Goal: Find contact information: Find contact information

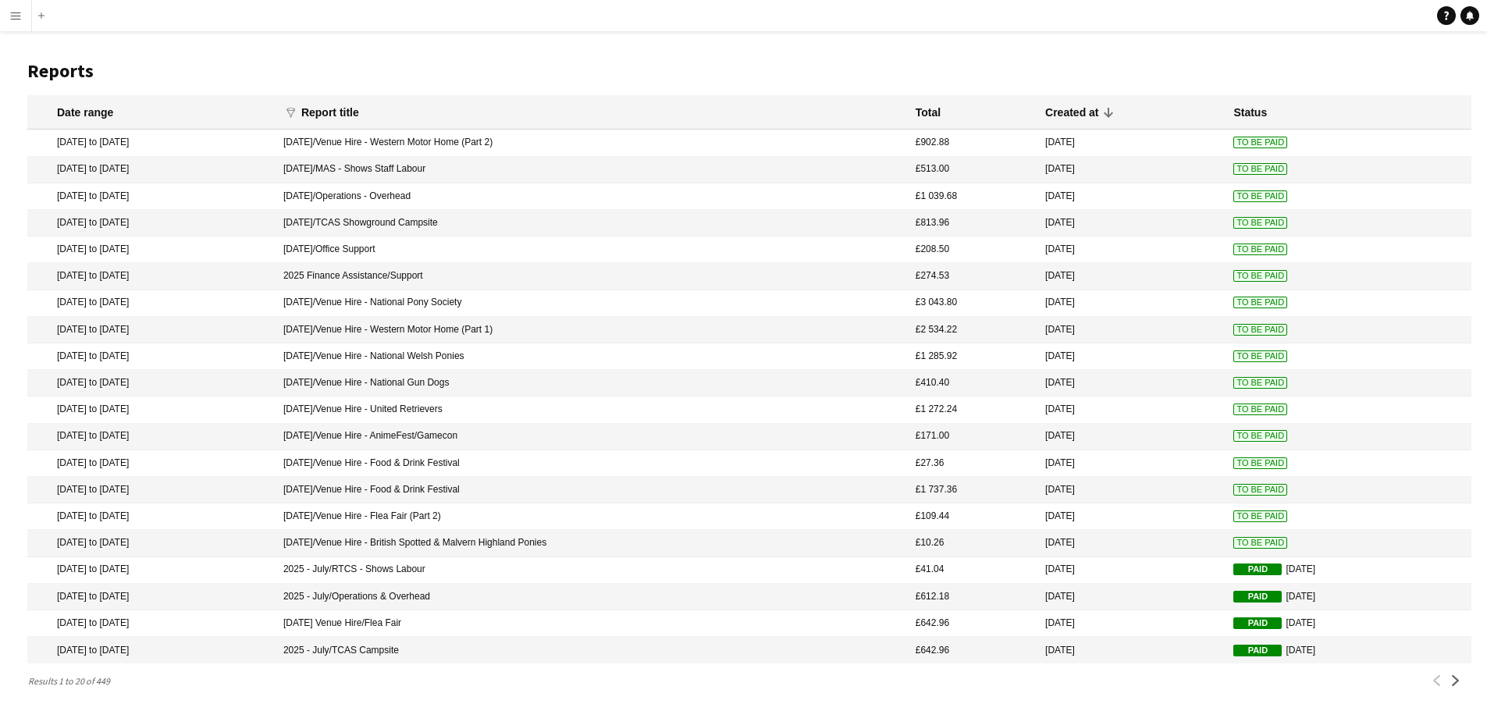
click at [21, 15] on app-icon "Menu" at bounding box center [15, 15] width 12 height 12
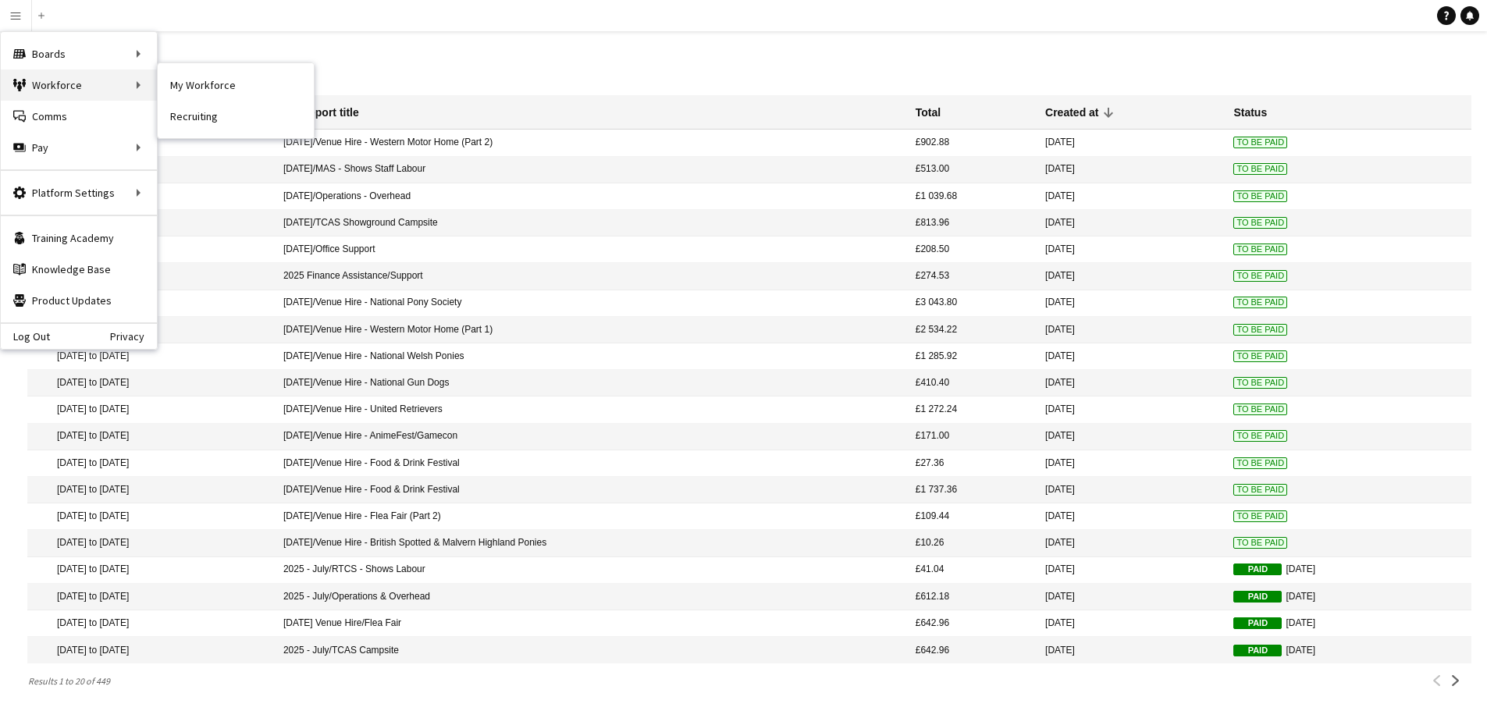
click at [58, 86] on div "Workforce Workforce" at bounding box center [79, 84] width 156 height 31
click at [201, 85] on link "My Workforce" at bounding box center [236, 84] width 156 height 31
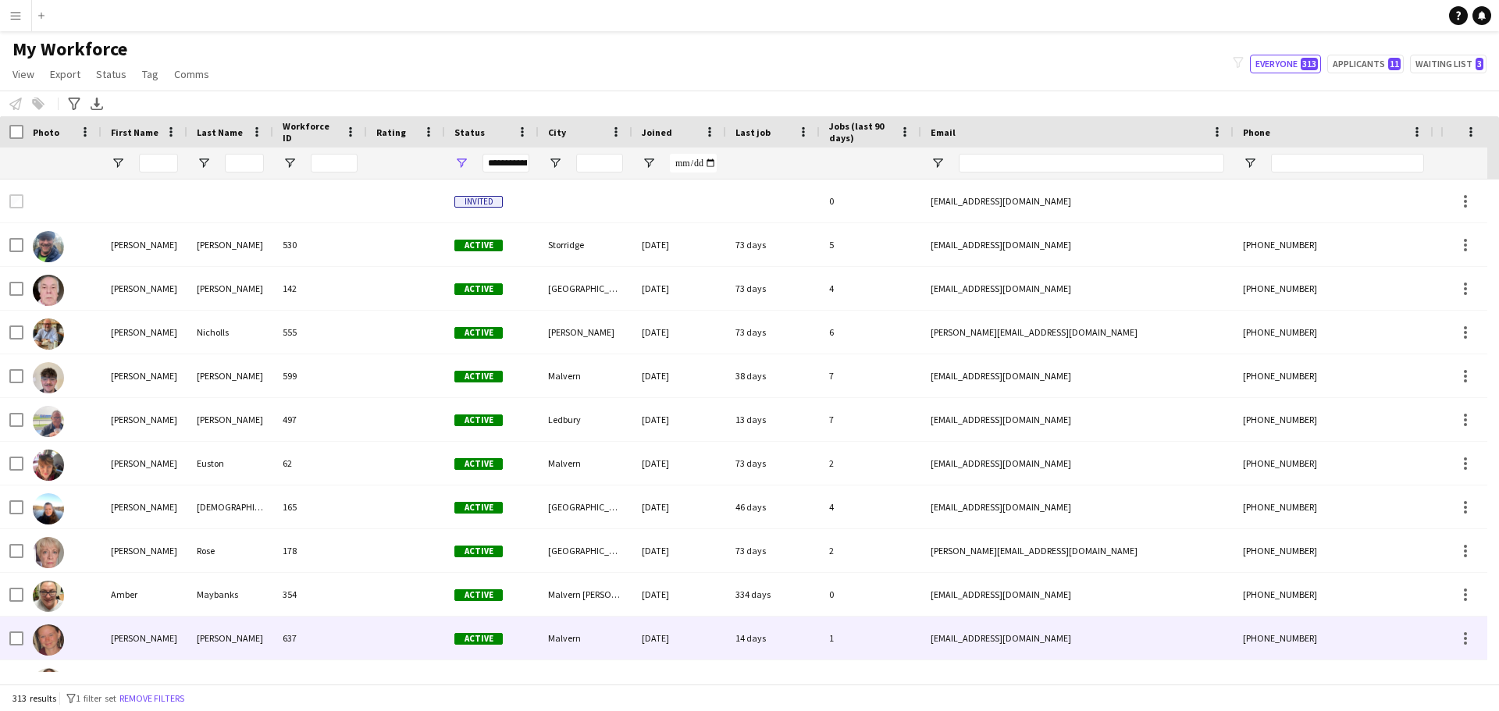
click at [190, 634] on div "[PERSON_NAME]" at bounding box center [230, 638] width 86 height 43
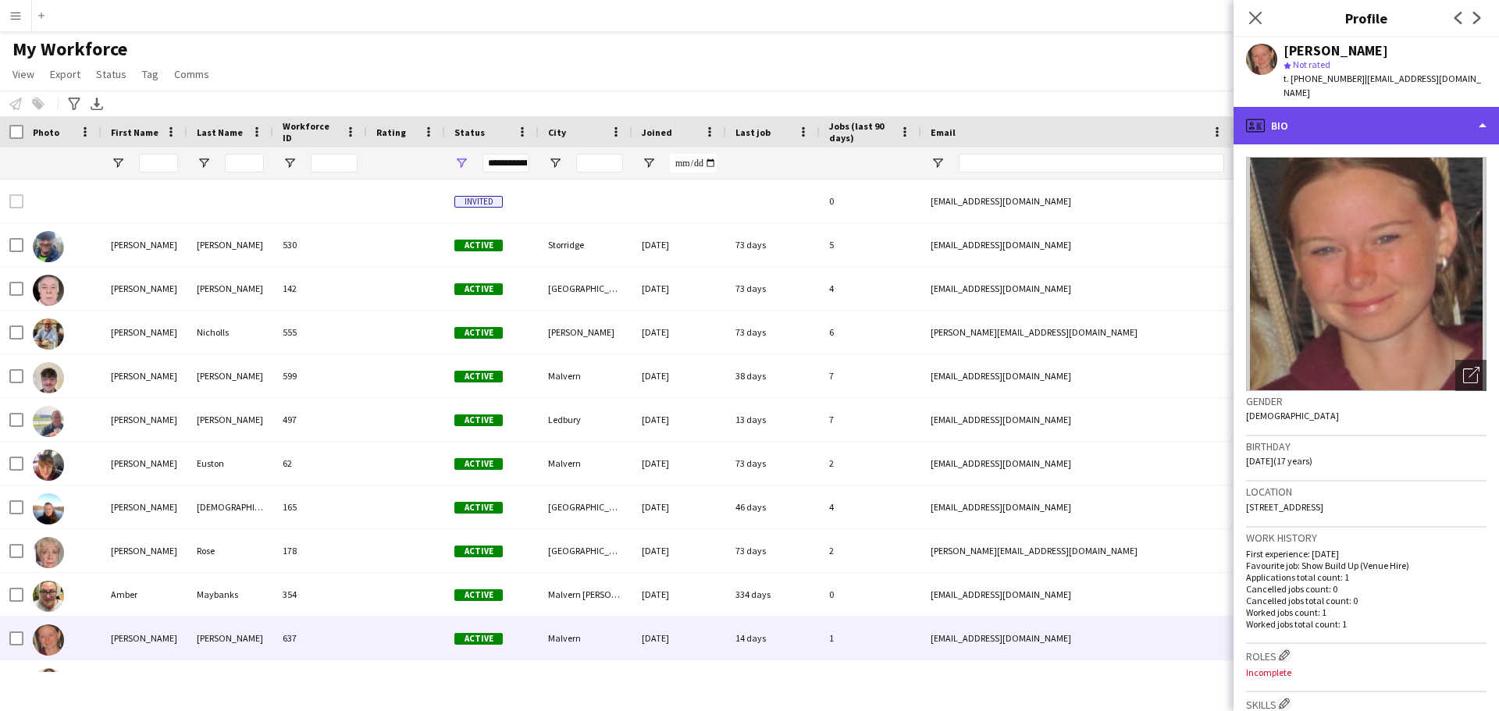
click at [1491, 113] on div "profile Bio" at bounding box center [1365, 125] width 265 height 37
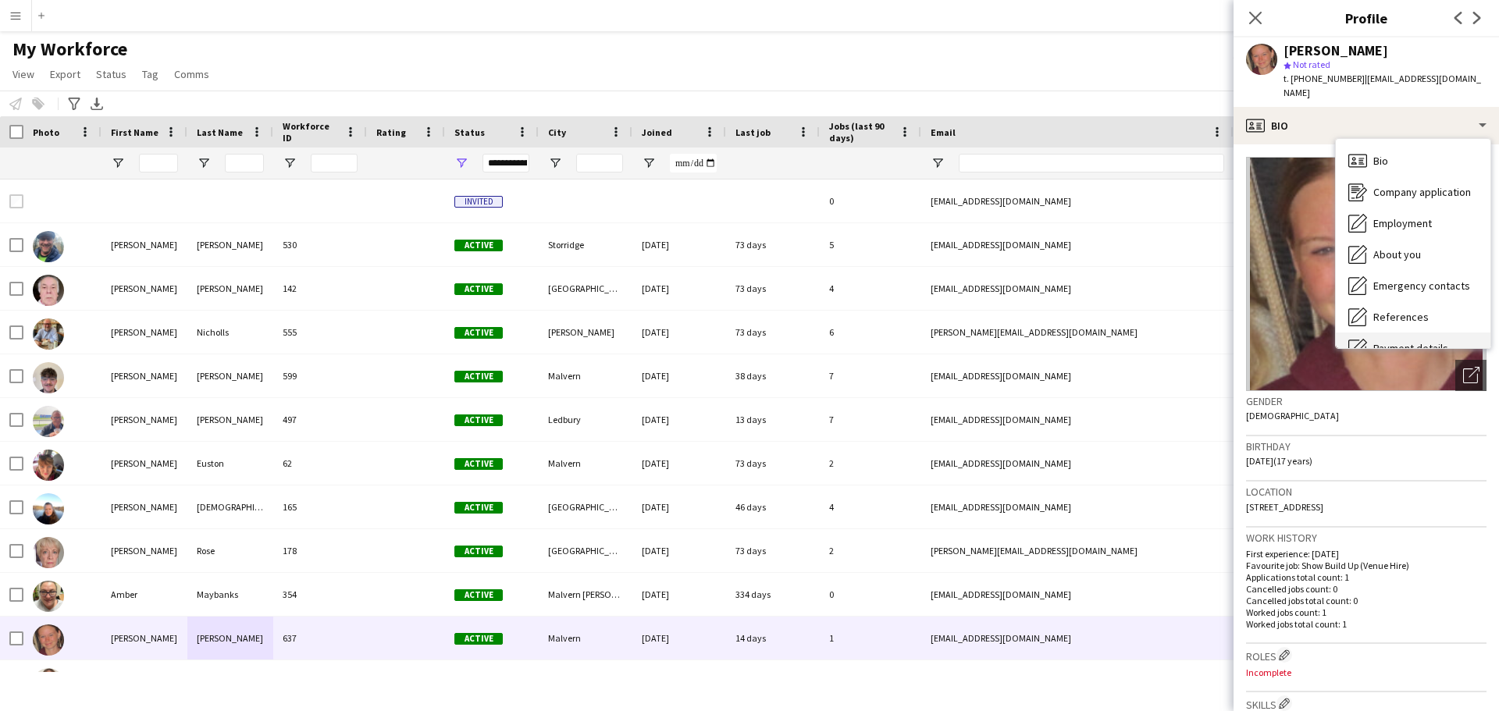
click at [1452, 333] on div "Payment details Payment details" at bounding box center [1413, 348] width 155 height 31
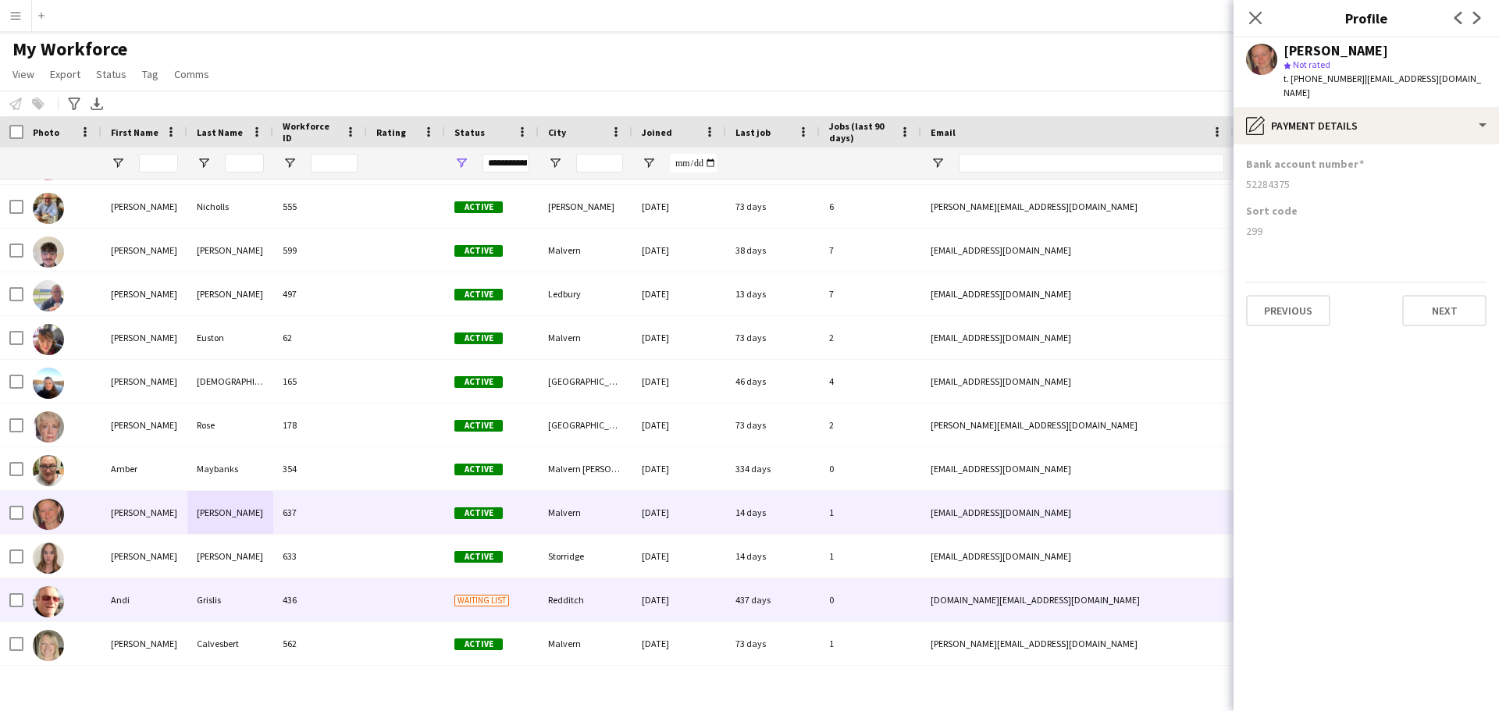
scroll to position [156, 0]
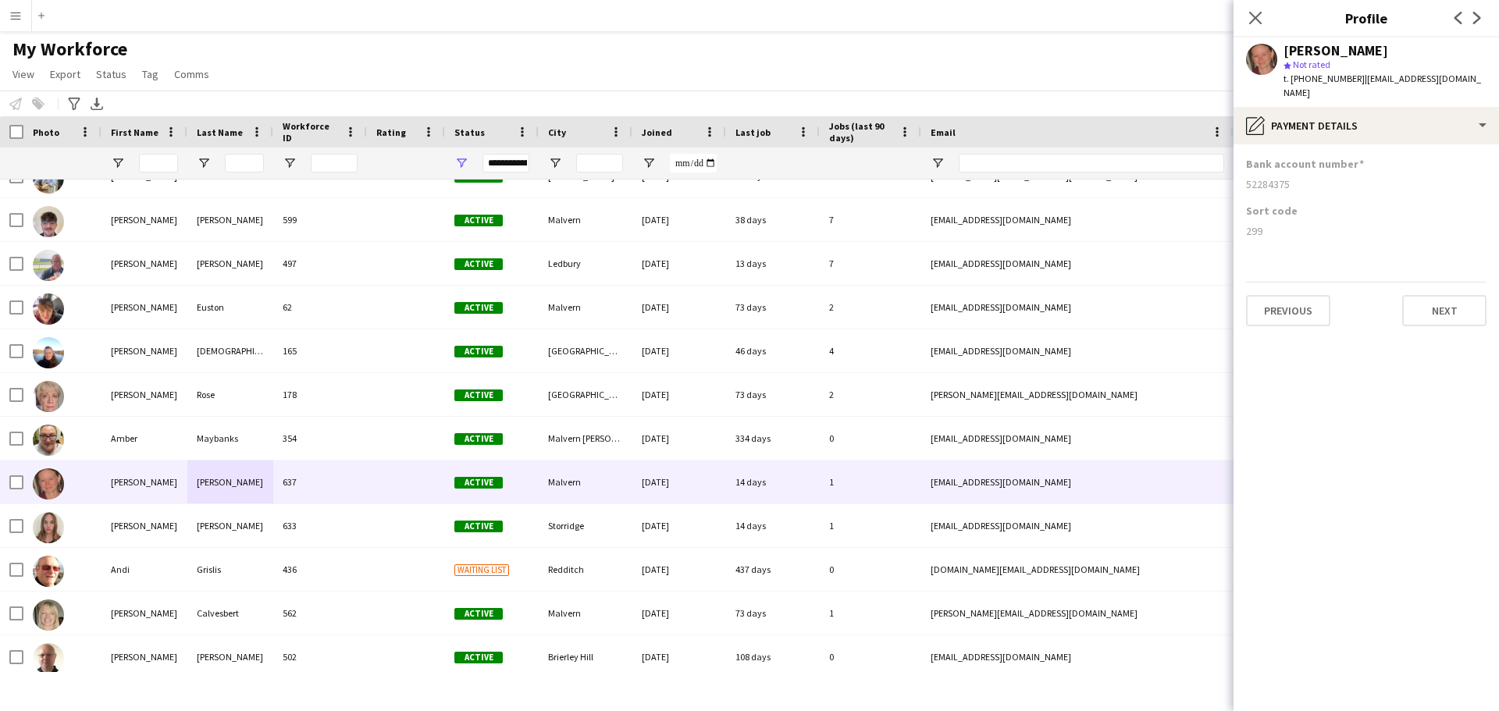
click at [1286, 410] on app-section-data-types "Bank account number [FINANCIAL_ID] Sort code 299 Previous Next" at bounding box center [1365, 427] width 265 height 567
drag, startPoint x: 1443, startPoint y: 80, endPoint x: 1357, endPoint y: 83, distance: 85.9
click at [1357, 83] on div "[PERSON_NAME] star Not rated t. [PHONE_NUMBER] | [EMAIL_ADDRESS][DOMAIN_NAME]" at bounding box center [1365, 71] width 265 height 69
copy span "[EMAIL_ADDRESS][DOMAIN_NAME]"
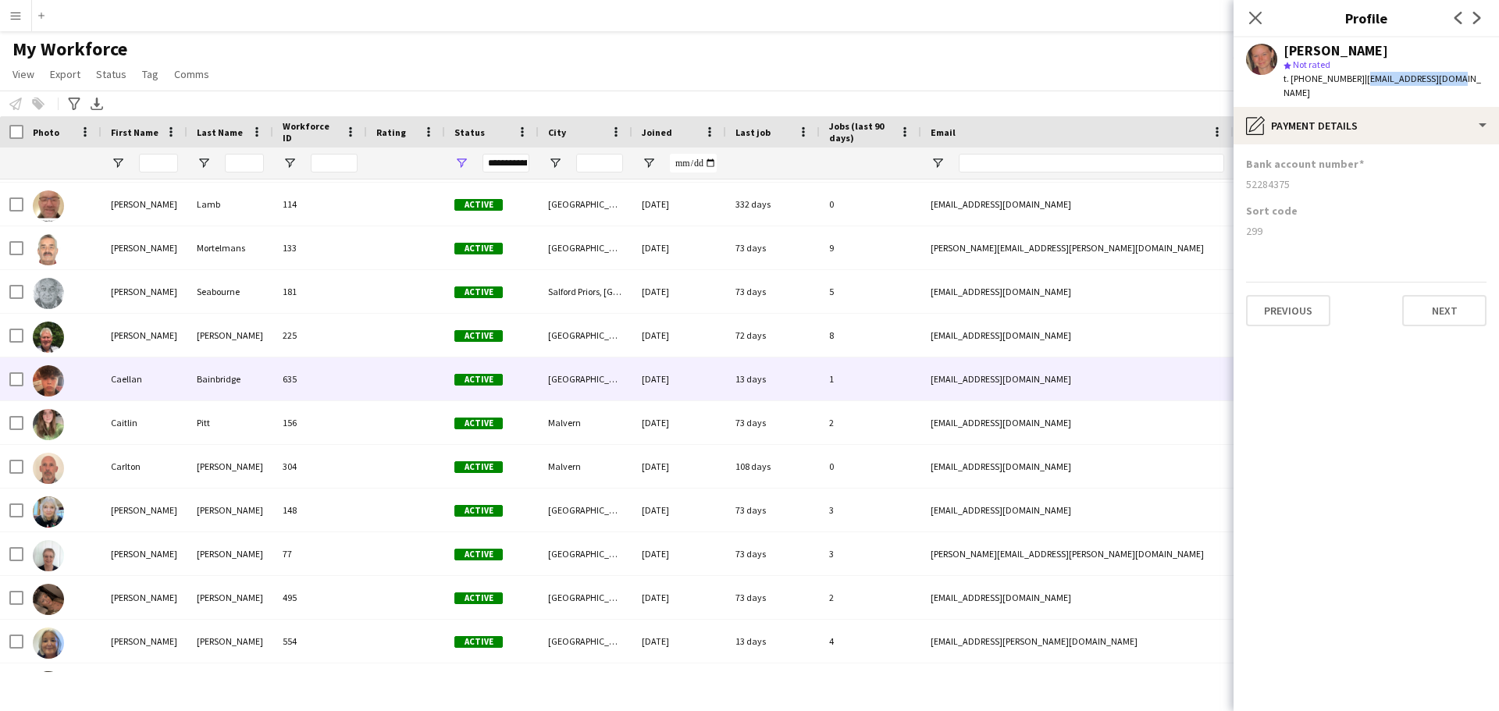
scroll to position [1561, 0]
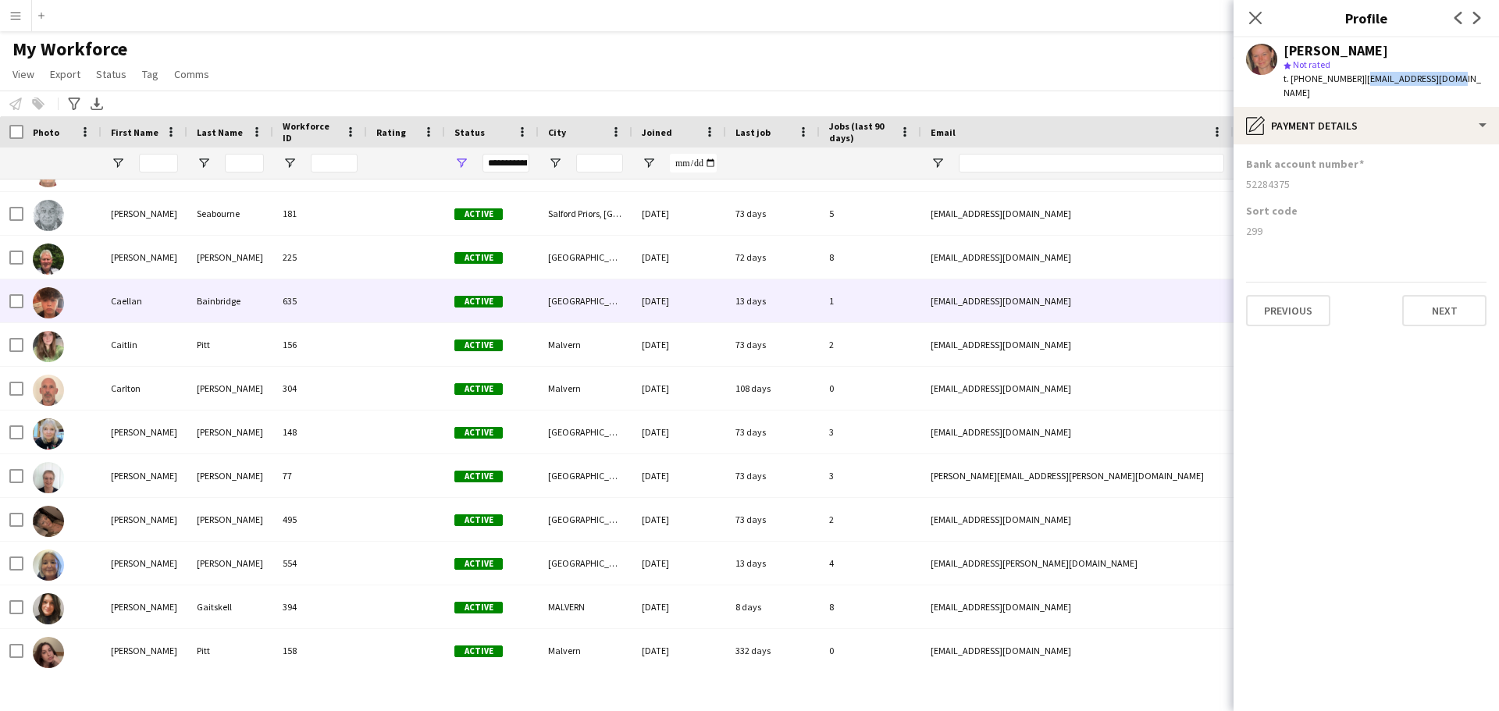
click at [255, 283] on div "Bainbridge" at bounding box center [230, 300] width 86 height 43
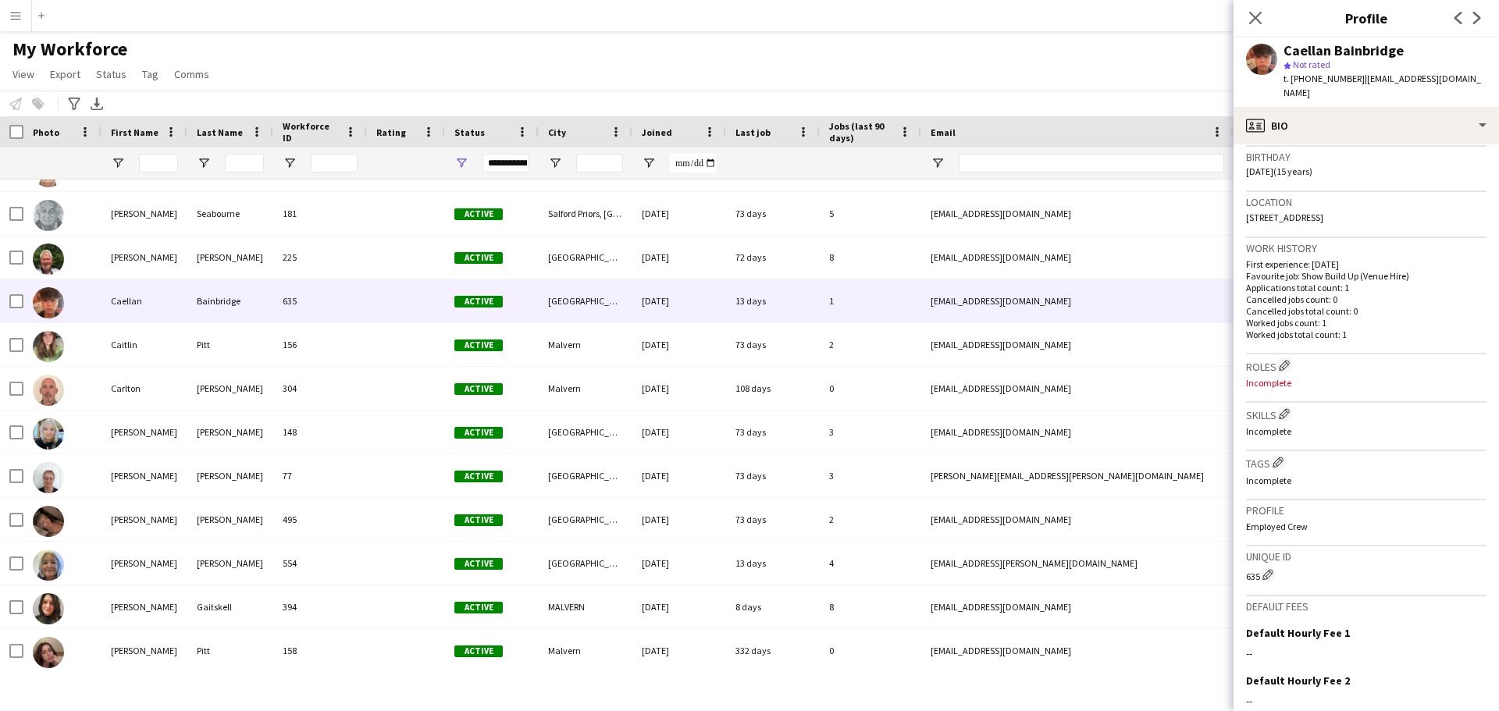
scroll to position [0, 0]
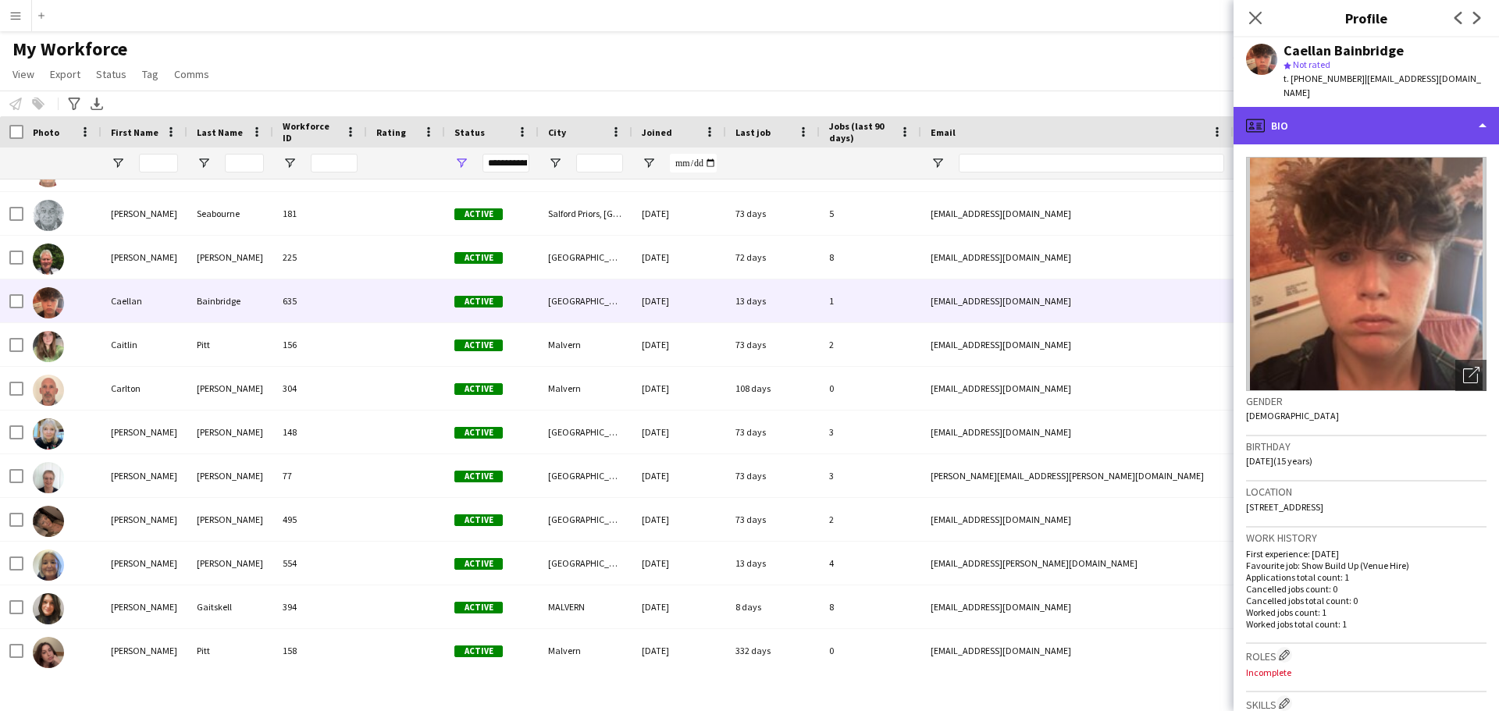
click at [1478, 129] on div "profile Bio" at bounding box center [1365, 125] width 265 height 37
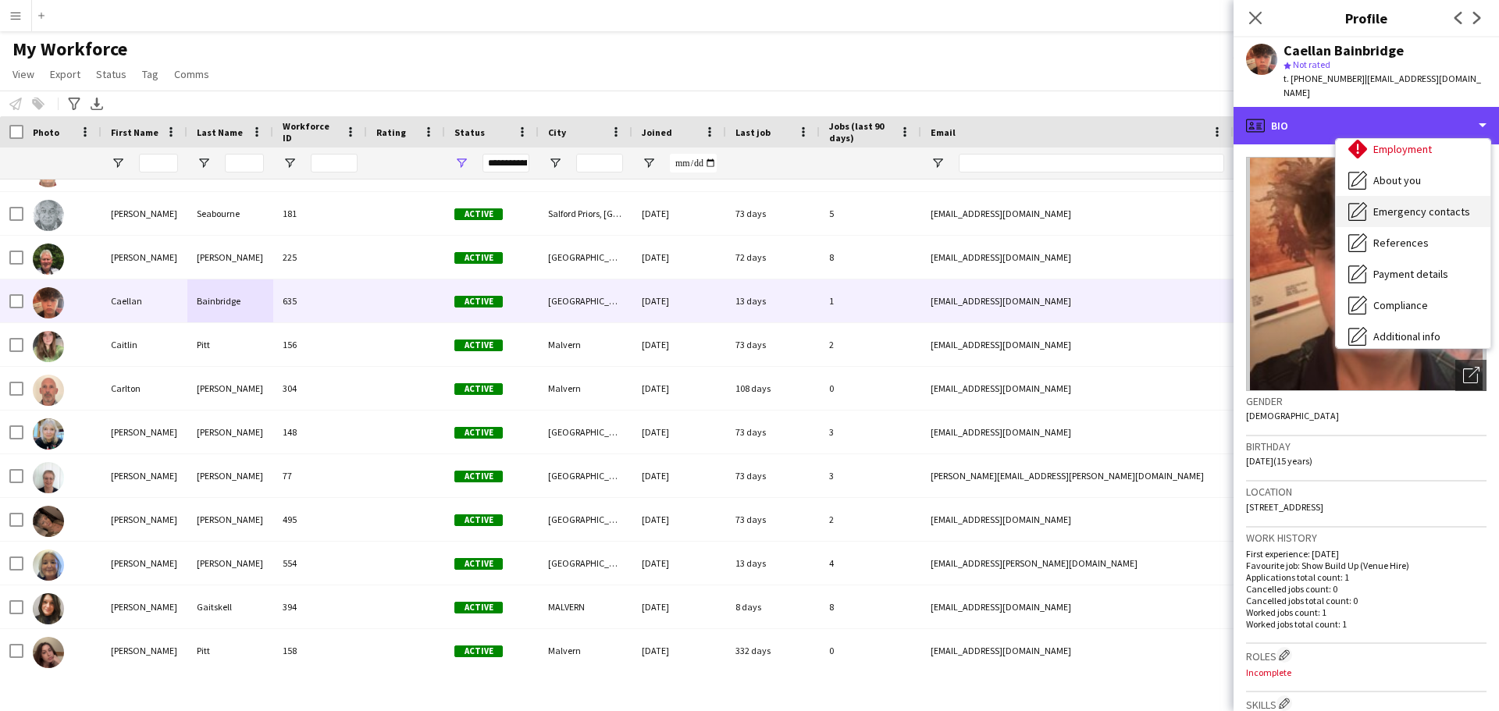
scroll to position [147, 0]
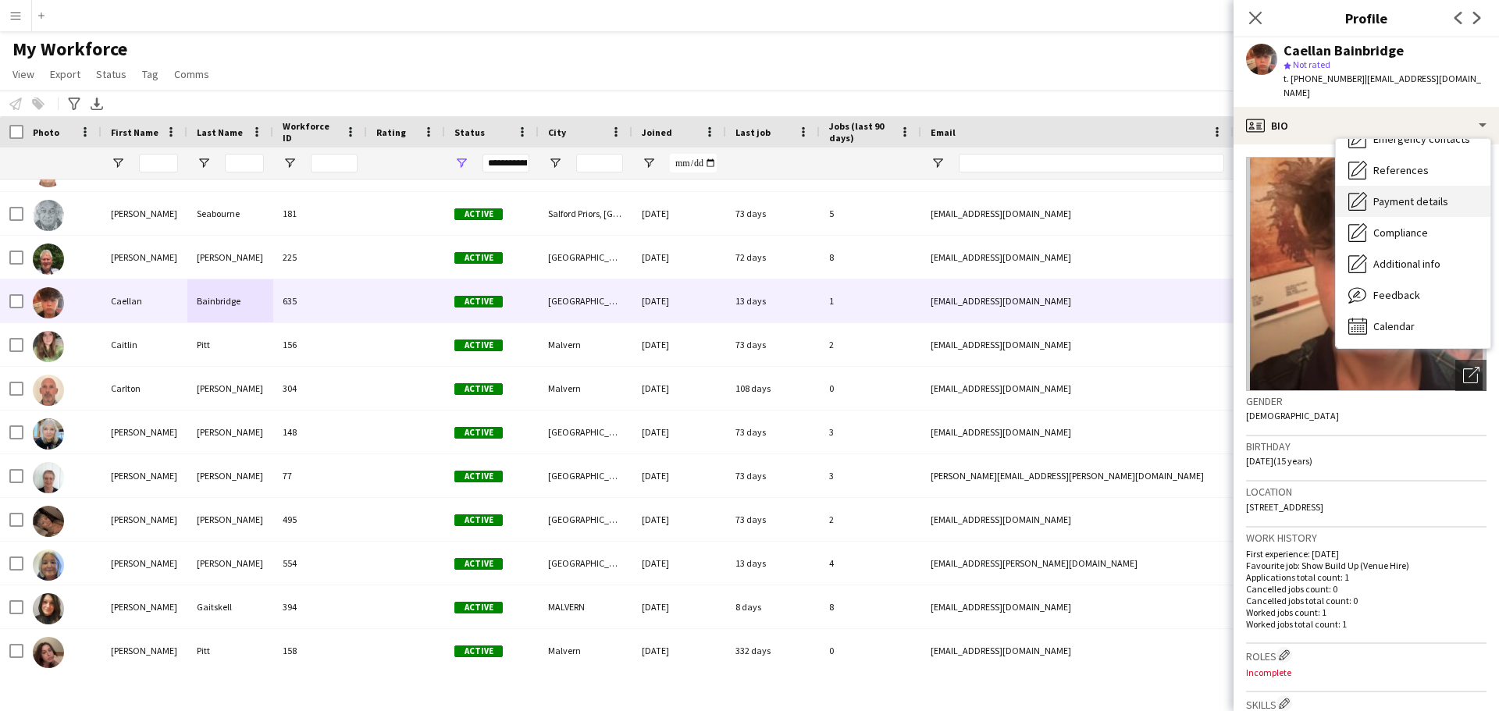
click at [1439, 200] on span "Payment details" at bounding box center [1410, 201] width 75 height 14
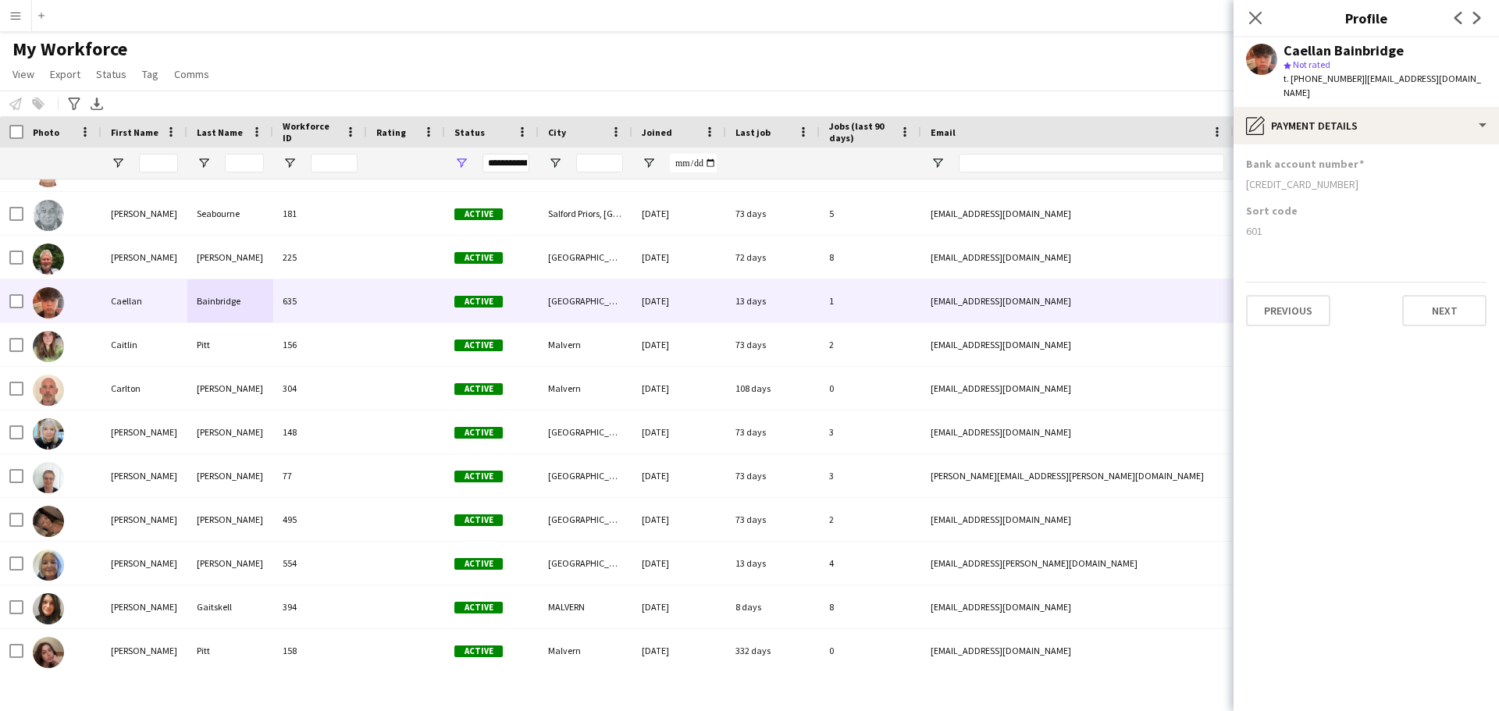
click at [1332, 187] on div "[CREDIT_CARD_NUMBER]" at bounding box center [1366, 184] width 240 height 14
drag, startPoint x: 1359, startPoint y: 76, endPoint x: 1356, endPoint y: 92, distance: 15.9
click at [1356, 92] on div "t. [PHONE_NUMBER] | [EMAIL_ADDRESS][DOMAIN_NAME]" at bounding box center [1384, 86] width 203 height 28
copy span "[EMAIL_ADDRESS][DOMAIN_NAME]"
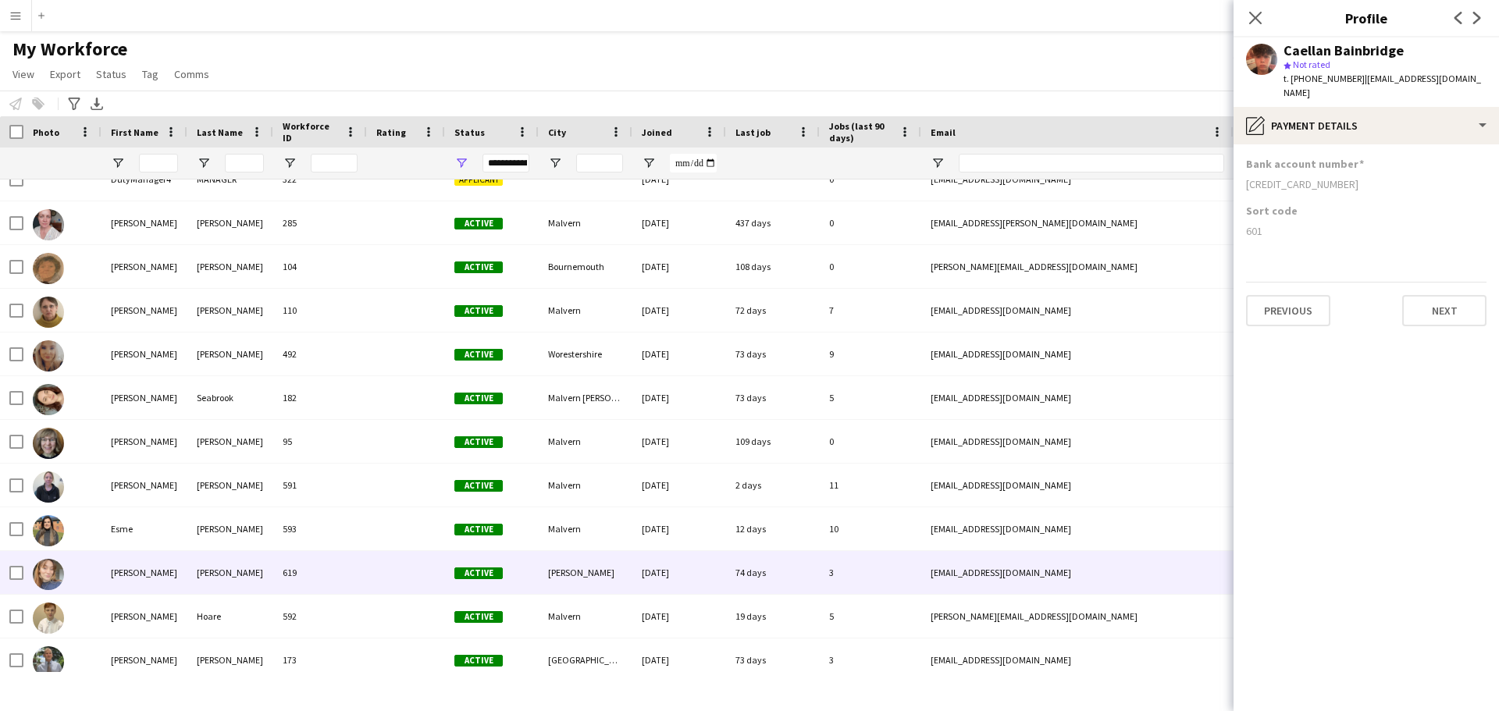
scroll to position [0, 0]
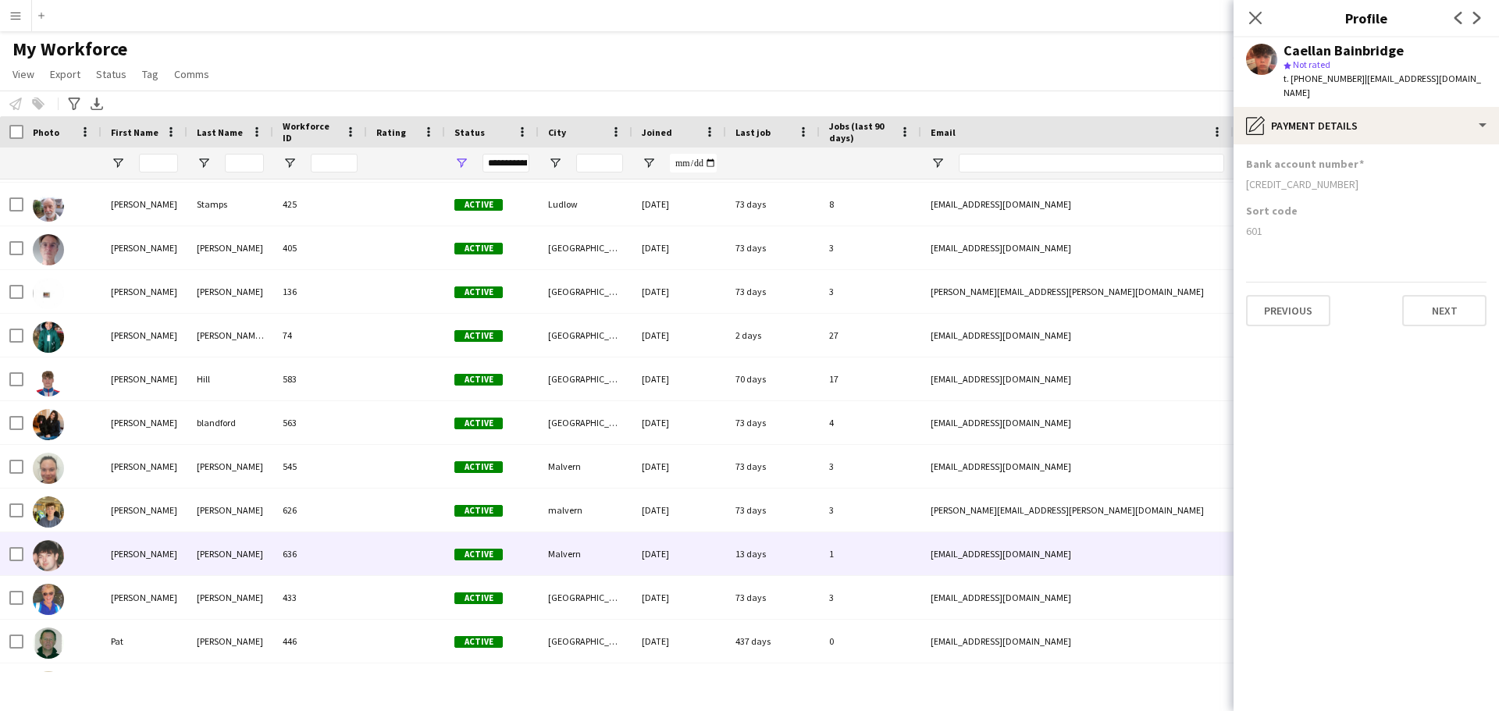
click at [204, 559] on div "[PERSON_NAME]" at bounding box center [230, 553] width 86 height 43
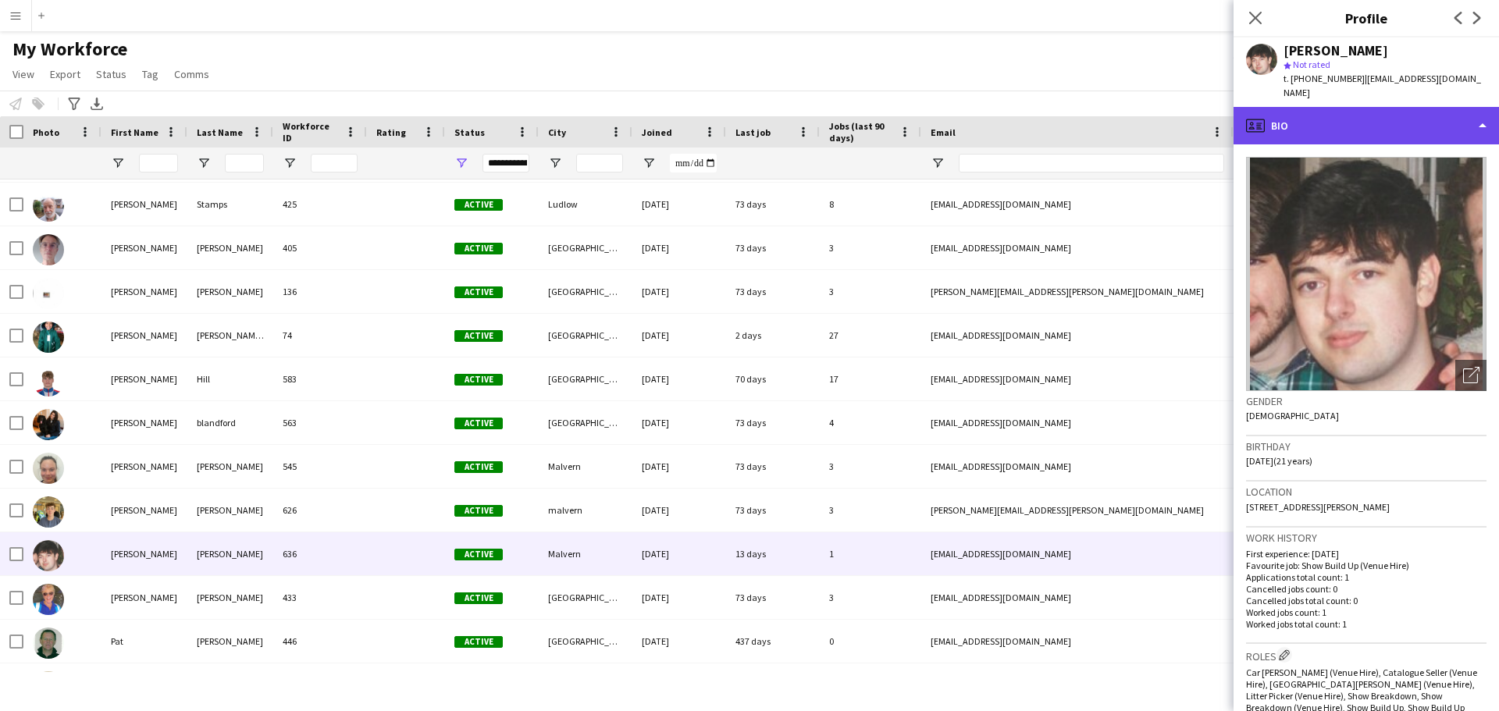
click at [1476, 112] on div "profile Bio" at bounding box center [1365, 125] width 265 height 37
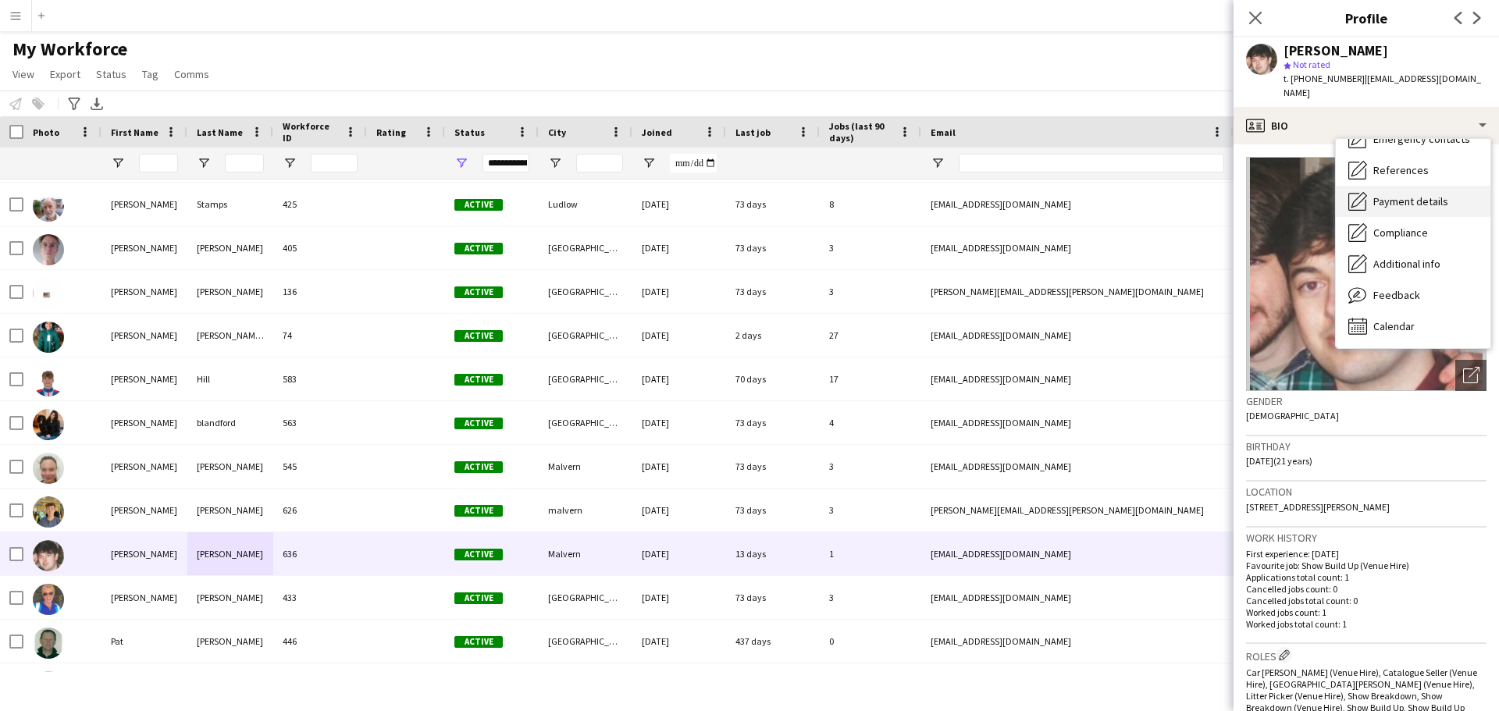
click at [1427, 194] on span "Payment details" at bounding box center [1410, 201] width 75 height 14
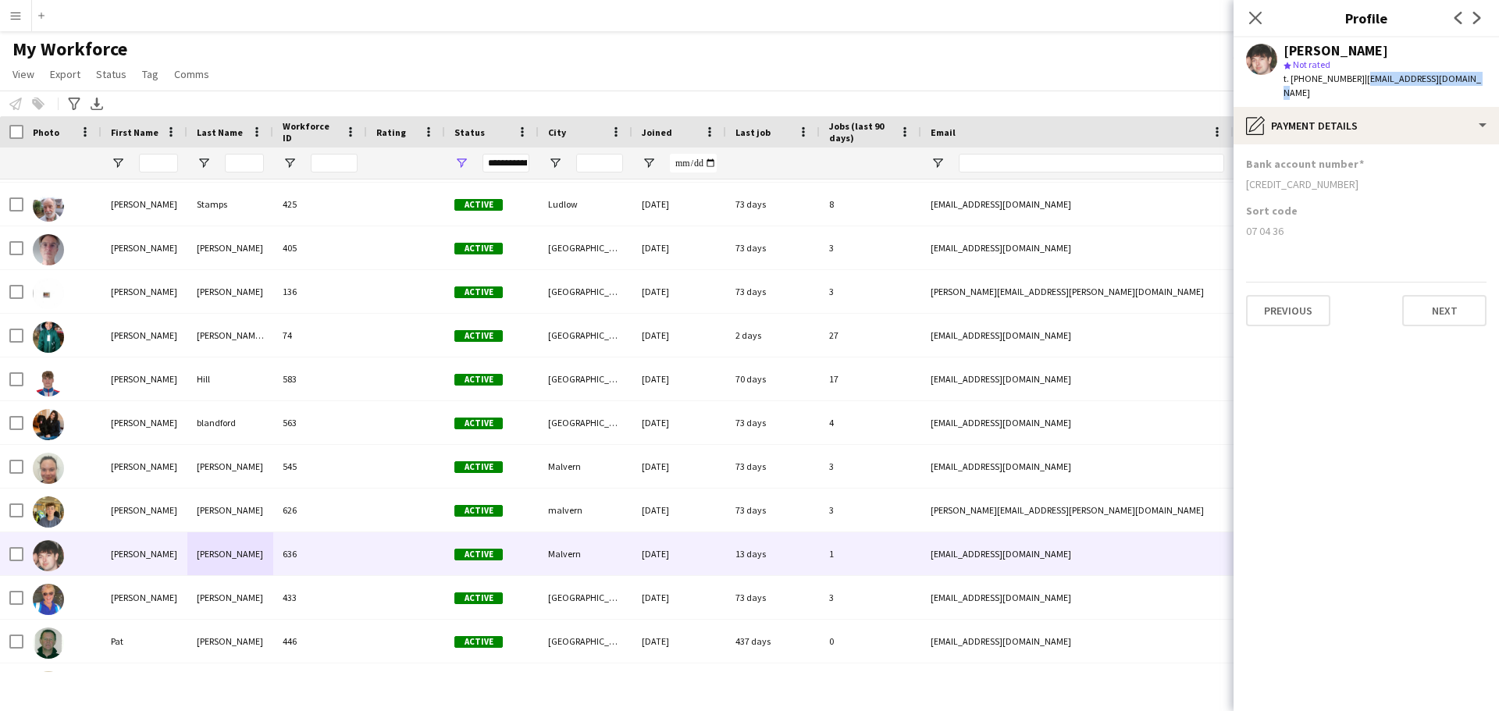
drag, startPoint x: 1474, startPoint y: 79, endPoint x: 1357, endPoint y: 84, distance: 117.2
click at [1357, 84] on div "[PERSON_NAME] star Not rated t. [PHONE_NUMBER] | [EMAIL_ADDRESS][DOMAIN_NAME]" at bounding box center [1365, 71] width 265 height 69
copy span "[EMAIL_ADDRESS][DOMAIN_NAME]"
